Goal: Transaction & Acquisition: Purchase product/service

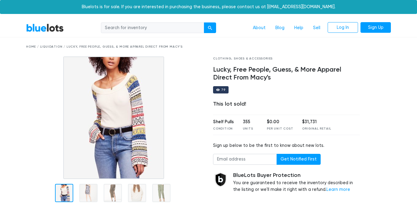
click at [50, 29] on link "BlueLots" at bounding box center [45, 27] width 38 height 9
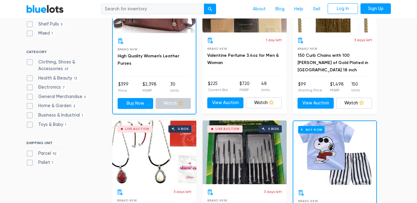
scroll to position [236, 0]
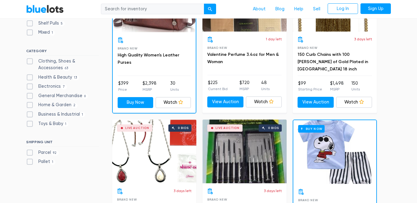
click at [30, 59] on label "Clothing, Shoes & Accessories 63" at bounding box center [62, 64] width 73 height 13
click at [30, 59] on Accessories"] "Clothing, Shoes & Accessories 63" at bounding box center [28, 60] width 4 height 4
checkbox Accessories"] "true"
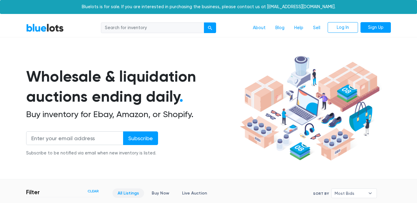
scroll to position [163, 0]
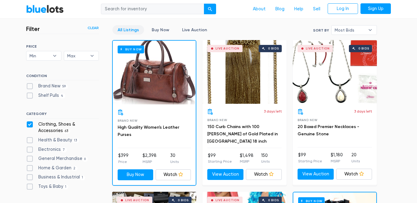
click at [73, 124] on label "Clothing, Shoes & Accessories 63" at bounding box center [62, 127] width 73 height 13
click at [30, 124] on Accessories"] "Clothing, Shoes & Accessories 63" at bounding box center [28, 123] width 4 height 4
checkbox Accessories"] "false"
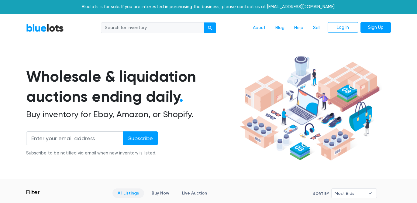
scroll to position [163, 0]
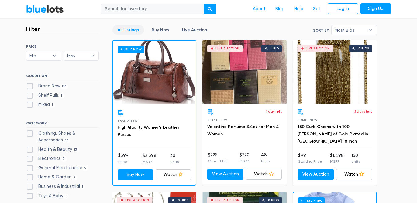
click at [34, 131] on label "Clothing, Shoes & Accessories 63" at bounding box center [62, 136] width 73 height 13
click at [30, 131] on Accessories"] "Clothing, Shoes & Accessories 63" at bounding box center [28, 132] width 4 height 4
checkbox Accessories"] "true"
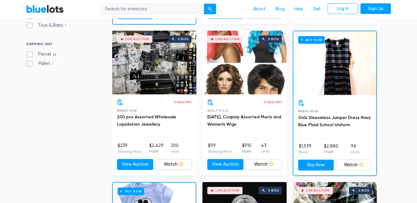
scroll to position [325, 0]
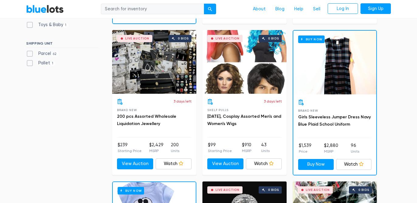
click at [172, 57] on div "Live Auction 0 bids" at bounding box center [154, 62] width 84 height 64
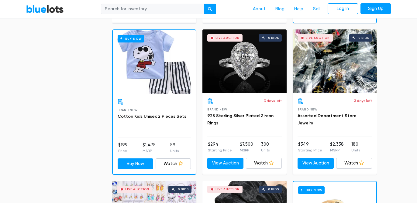
scroll to position [478, 0]
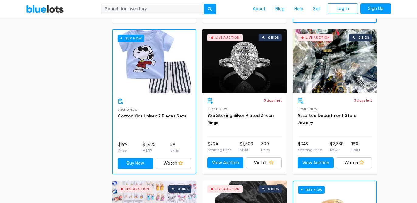
click at [347, 66] on div "Live Auction 0 bids" at bounding box center [334, 61] width 84 height 64
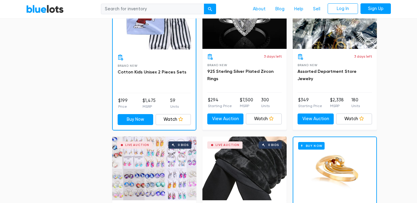
scroll to position [481, 0]
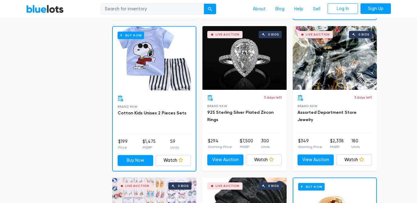
click at [248, 74] on div "Live Auction 0 bids" at bounding box center [244, 58] width 84 height 64
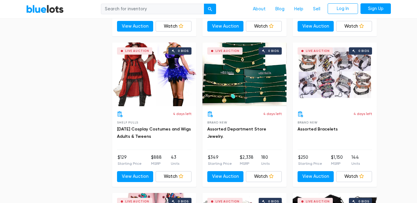
scroll to position [920, 0]
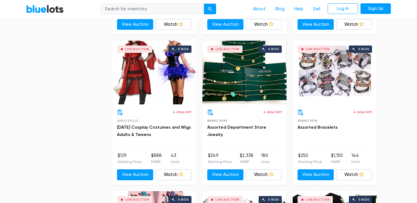
click at [247, 82] on div "Live Auction 0 bids" at bounding box center [244, 73] width 84 height 64
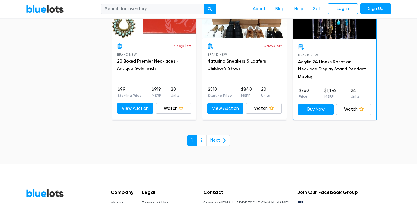
scroll to position [2642, 0]
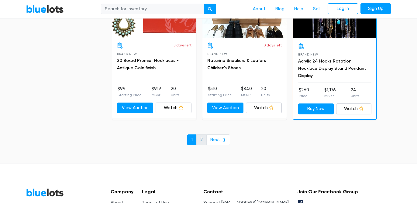
click at [205, 136] on link "2" at bounding box center [201, 140] width 10 height 11
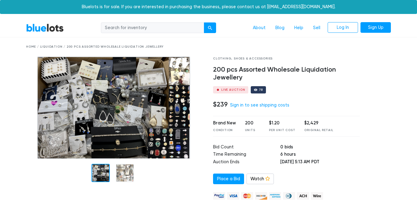
click at [118, 114] on img at bounding box center [113, 107] width 153 height 103
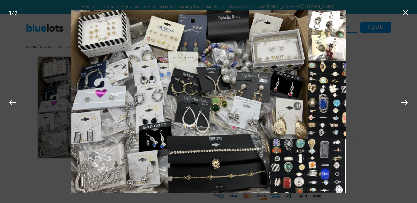
click at [105, 31] on img at bounding box center [208, 101] width 274 height 183
drag, startPoint x: 105, startPoint y: 31, endPoint x: 116, endPoint y: 57, distance: 28.4
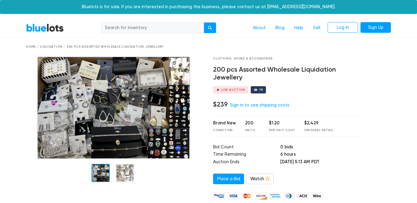
click at [137, 89] on img at bounding box center [113, 107] width 153 height 103
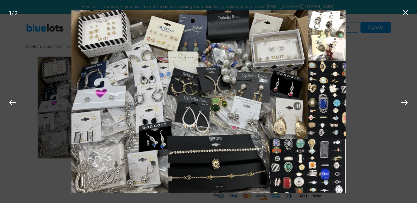
click at [401, 15] on icon at bounding box center [405, 12] width 9 height 9
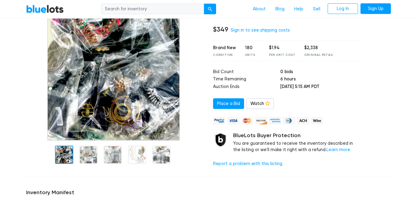
scroll to position [74, 0]
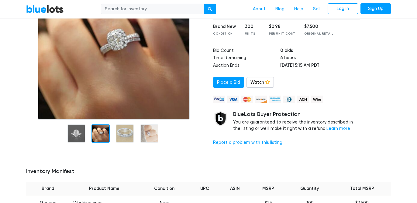
scroll to position [82, 0]
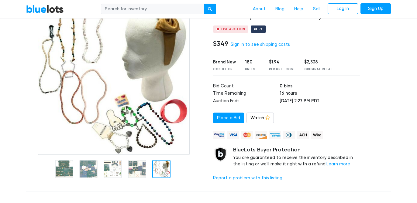
scroll to position [62, 0]
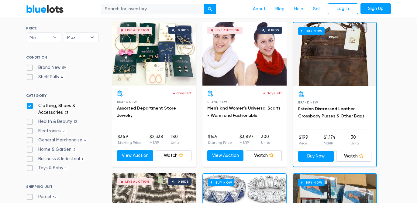
scroll to position [47, 0]
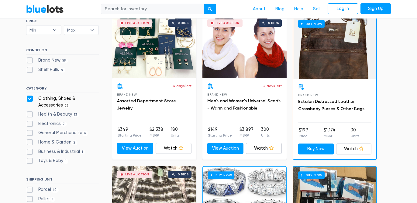
click at [156, 72] on div "Live Auction 0 bids" at bounding box center [154, 47] width 84 height 64
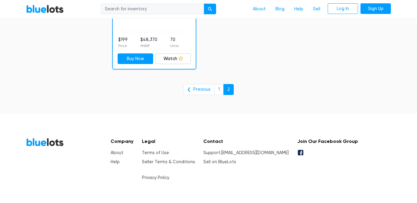
scroll to position [1201, 0]
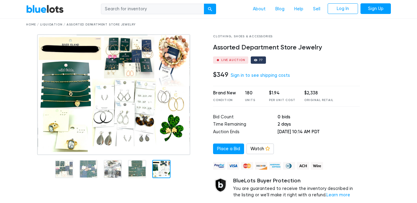
scroll to position [19, 0]
